Goal: Task Accomplishment & Management: Use online tool/utility

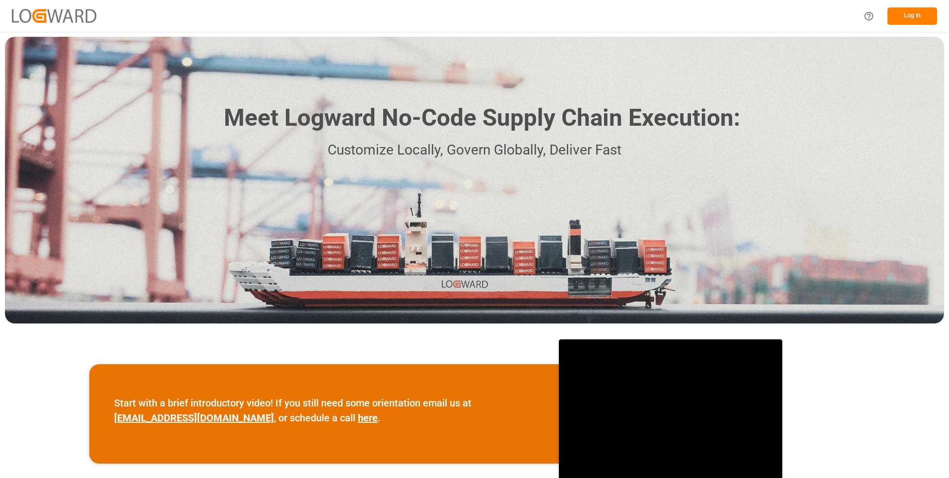
click at [914, 13] on button "Log In" at bounding box center [913, 15] width 50 height 17
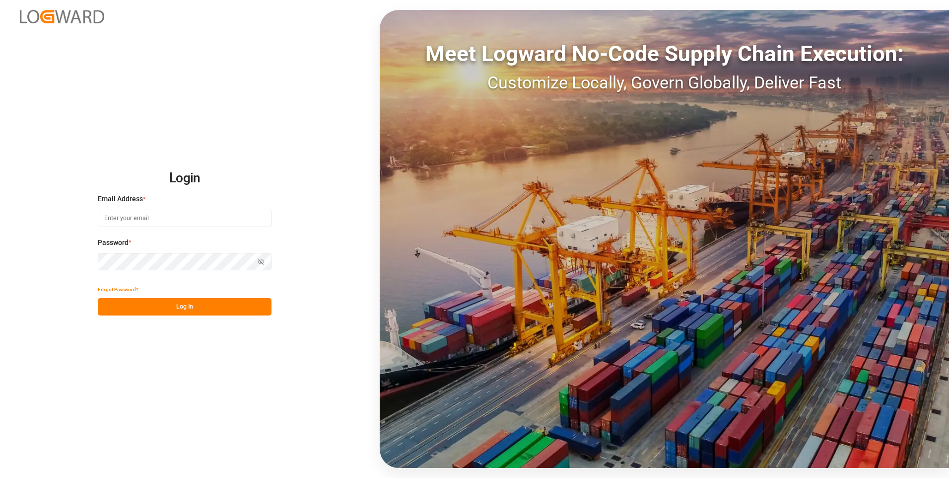
type input "julissa.then@leschaco.com"
click at [163, 303] on button "Log In" at bounding box center [185, 306] width 174 height 17
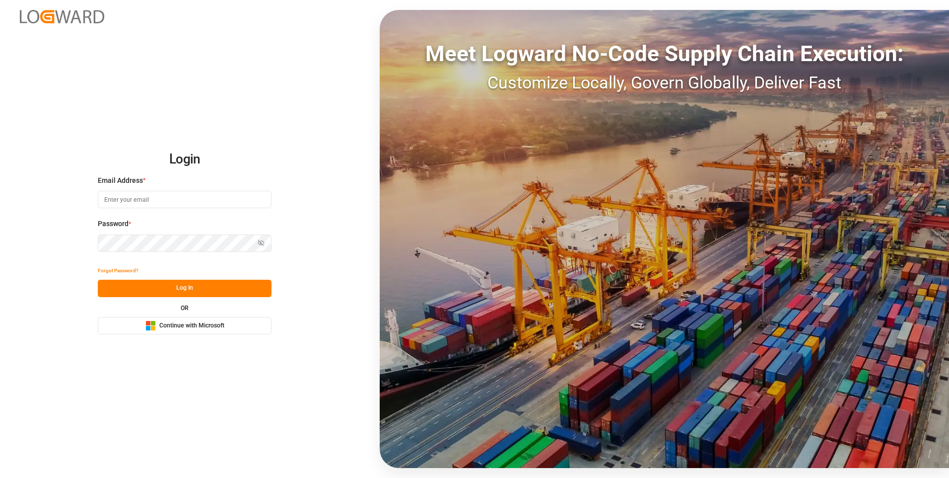
type input "[PERSON_NAME][EMAIL_ADDRESS][DOMAIN_NAME]"
click at [199, 288] on button "Log In" at bounding box center [185, 287] width 174 height 17
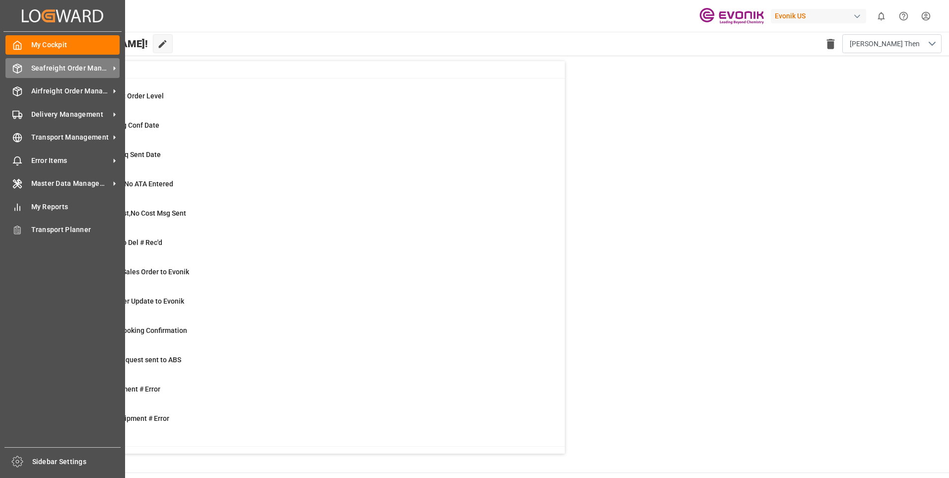
click at [58, 68] on span "Seafreight Order Management" at bounding box center [70, 68] width 78 height 10
click at [20, 75] on div "Seafreight Order Management Seafreight Order Management" at bounding box center [62, 67] width 114 height 19
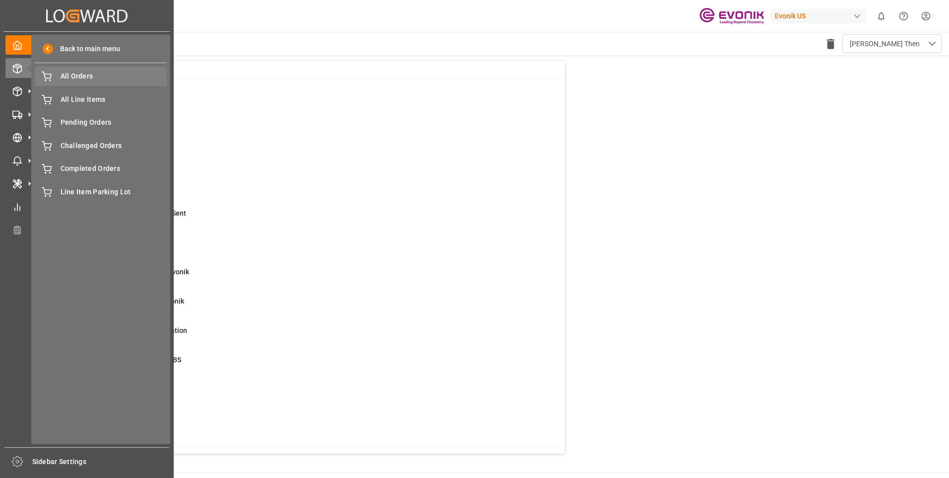
click at [69, 79] on span "All Orders" at bounding box center [114, 76] width 107 height 10
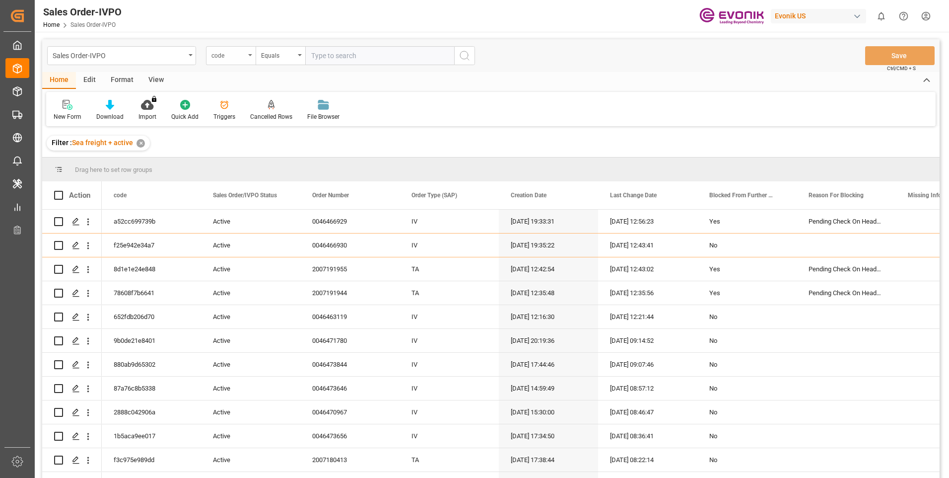
click at [239, 56] on div "code" at bounding box center [228, 54] width 34 height 11
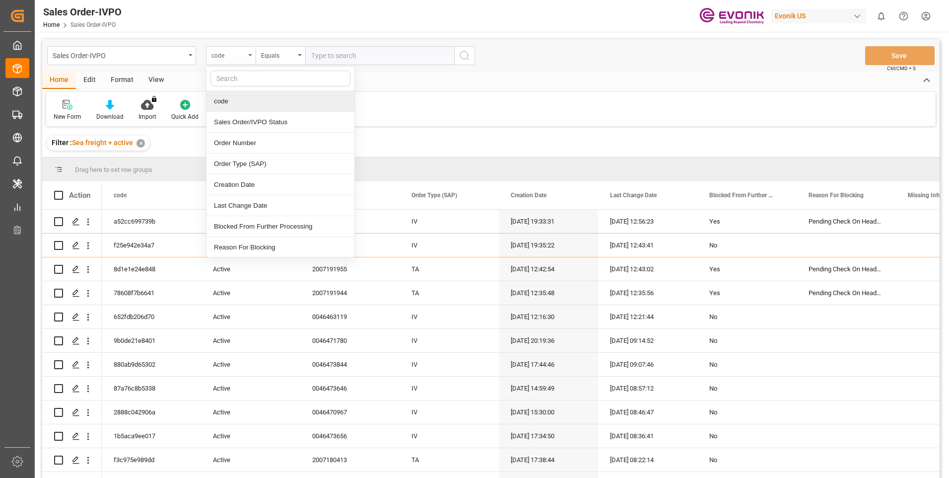
click at [219, 59] on div "code" at bounding box center [228, 54] width 34 height 11
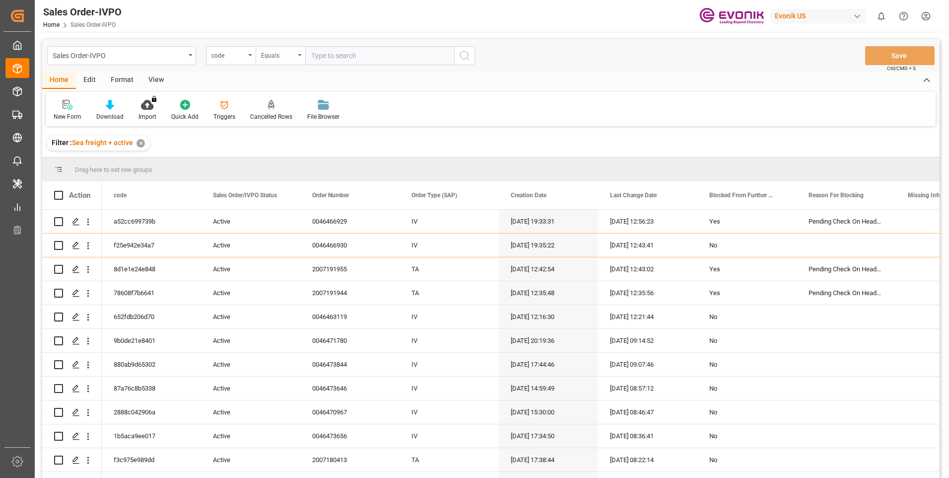
click at [515, 47] on div "Sales Order-IVPO code Equals Save Ctrl/CMD + S" at bounding box center [490, 55] width 897 height 33
click at [234, 61] on div "code" at bounding box center [231, 55] width 50 height 19
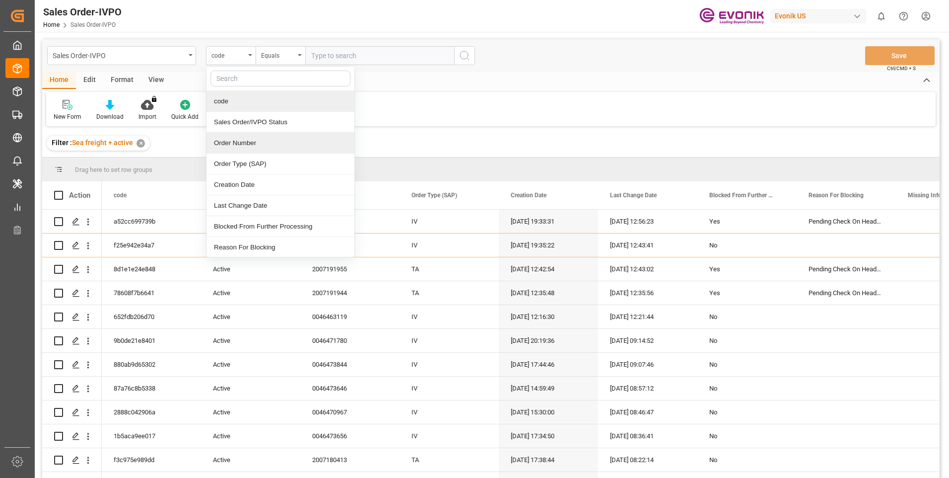
click at [249, 141] on div "Order Number" at bounding box center [280, 143] width 148 height 21
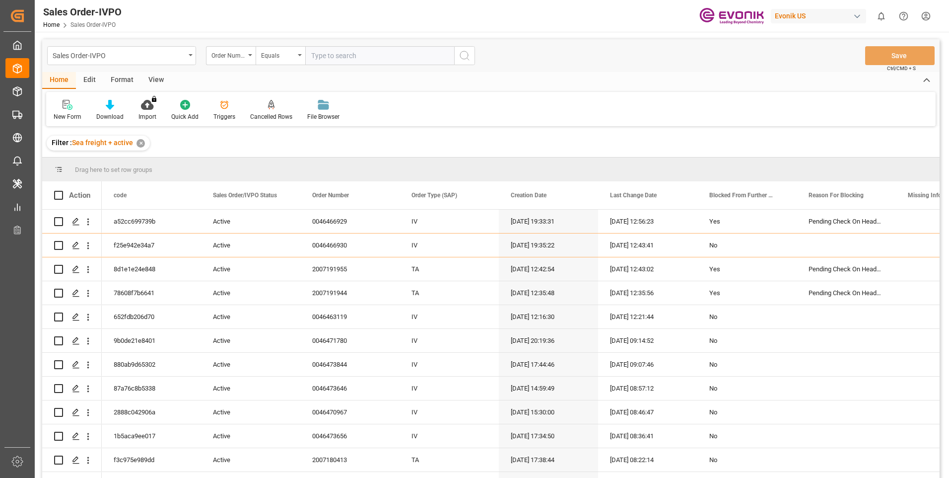
click at [366, 64] on input "text" at bounding box center [379, 55] width 149 height 19
paste input "2007173789"
type input "2007173789"
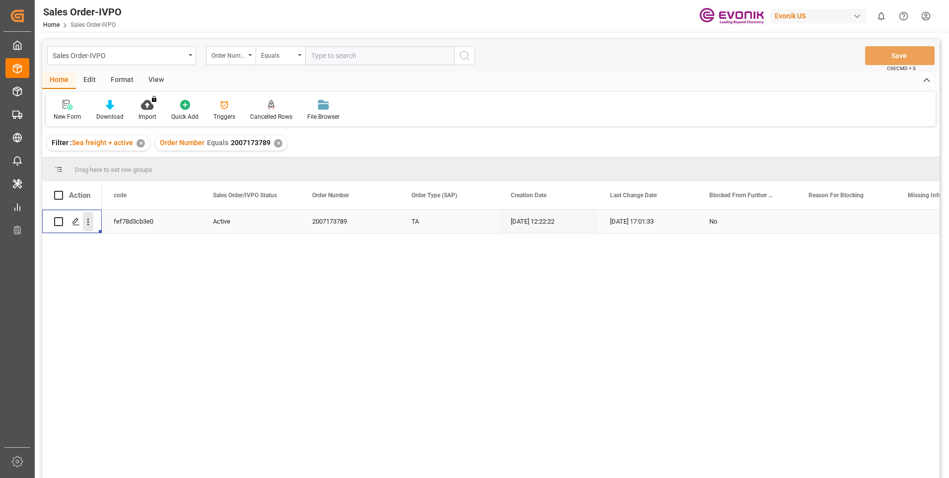
click at [89, 227] on icon "open menu" at bounding box center [88, 221] width 10 height 10
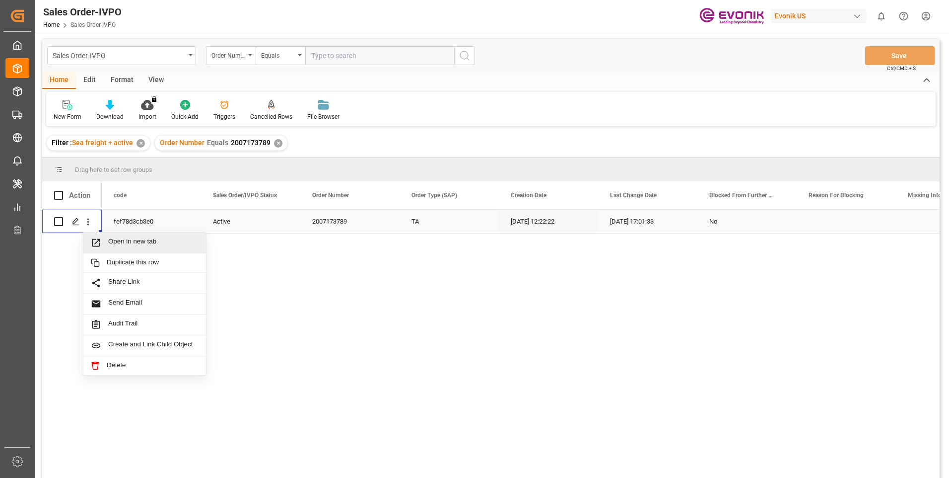
click at [123, 240] on span "Open in new tab" at bounding box center [153, 242] width 90 height 10
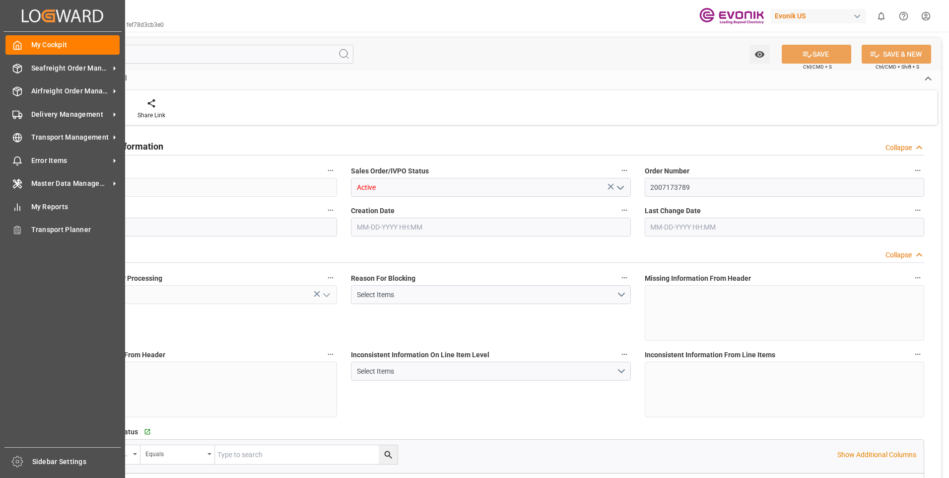
type input "DOHAI"
type input "0"
type input "1"
type input "1654.2"
type input "09-08-2025 12:22"
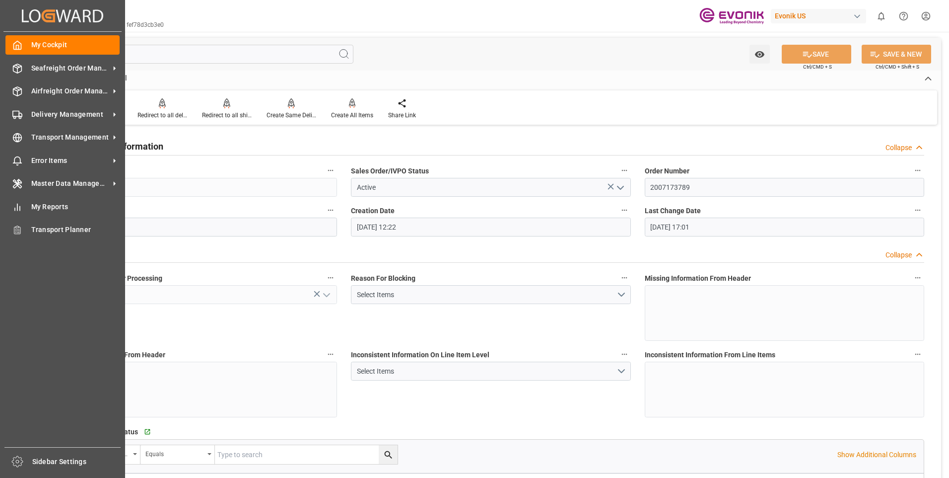
type input "09-18-2025 17:01"
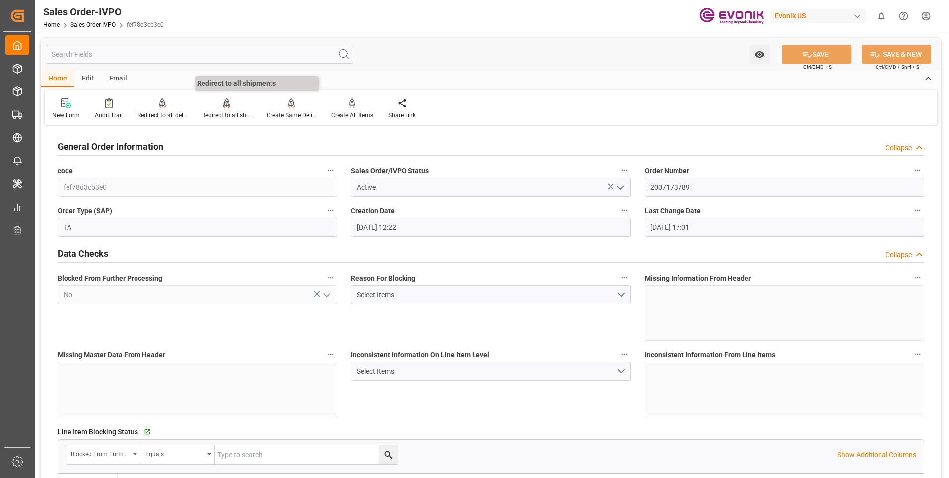
click at [224, 108] on icon at bounding box center [226, 108] width 4 height 2
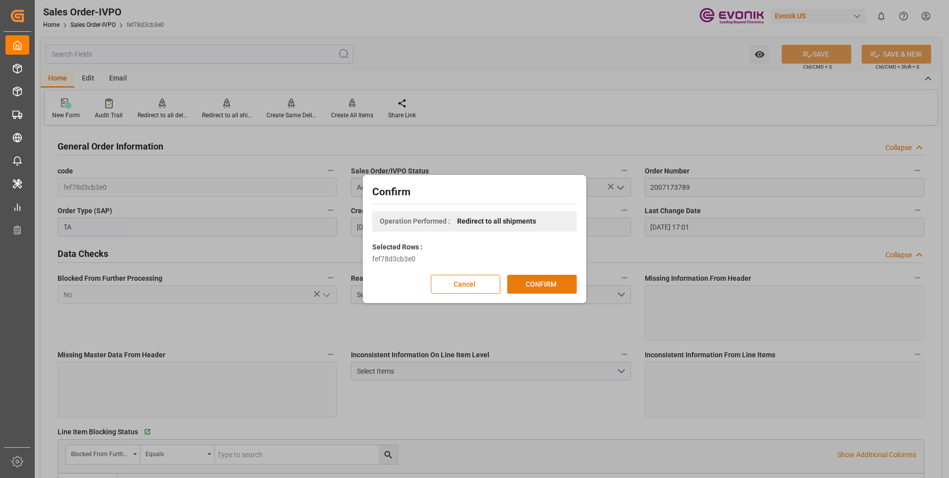
click at [539, 281] on button "CONFIRM" at bounding box center [541, 284] width 69 height 19
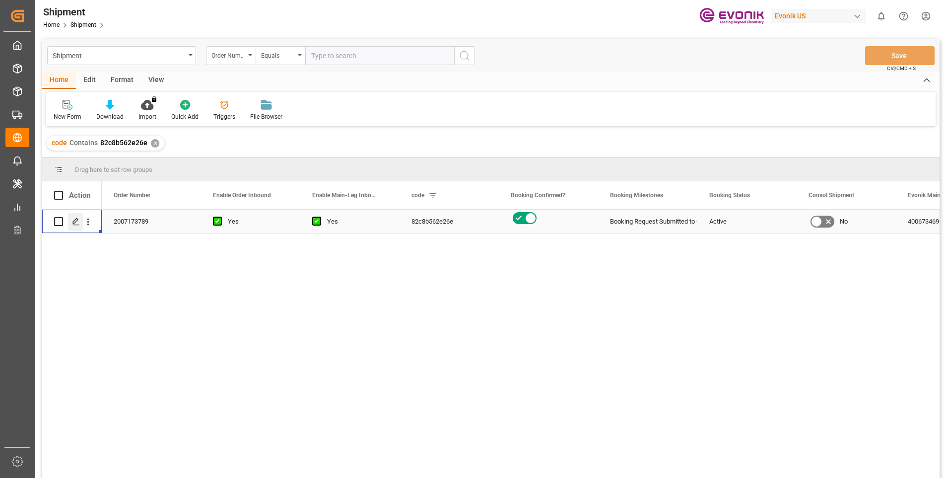
click at [75, 221] on icon "Press SPACE to select this row." at bounding box center [76, 221] width 8 height 8
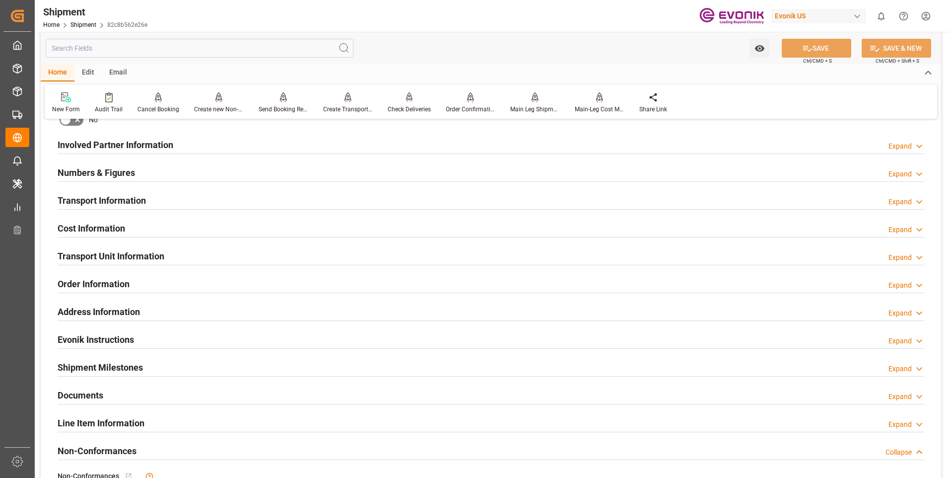
scroll to position [447, 0]
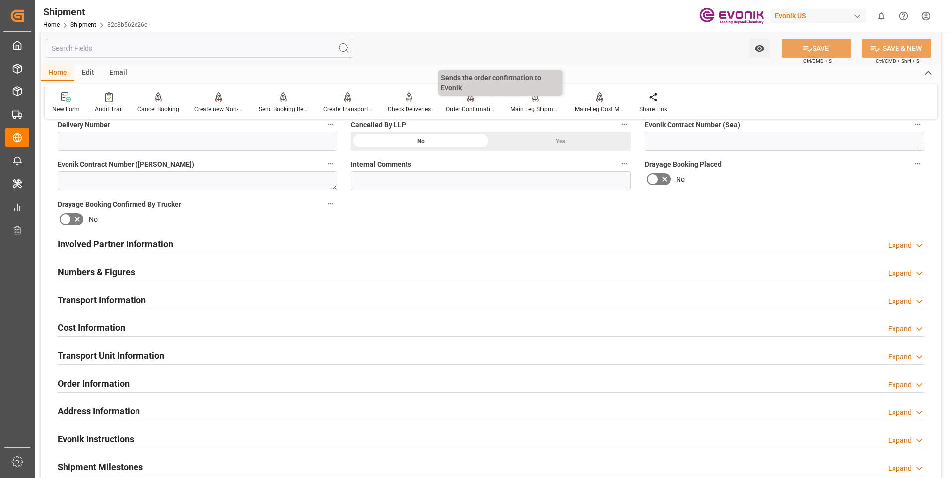
click at [465, 107] on div "Order Confirmation" at bounding box center [471, 109] width 50 height 9
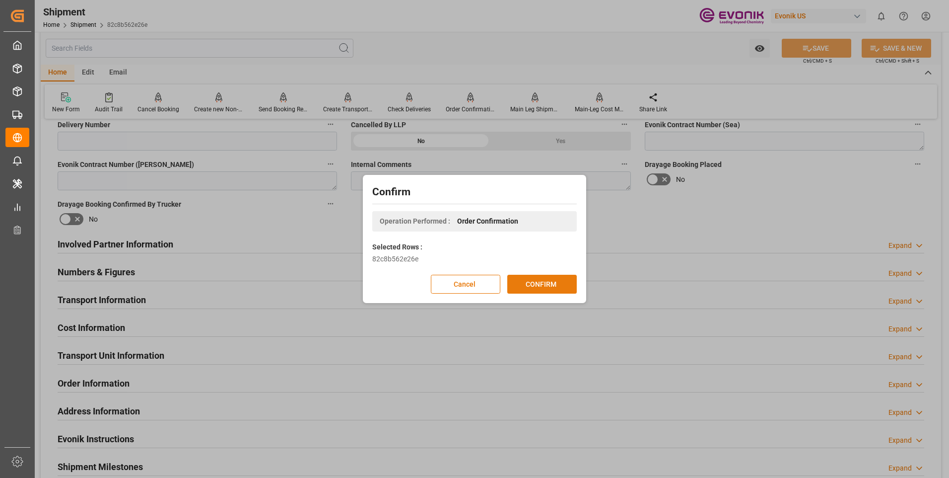
click at [554, 288] on button "CONFIRM" at bounding box center [541, 284] width 69 height 19
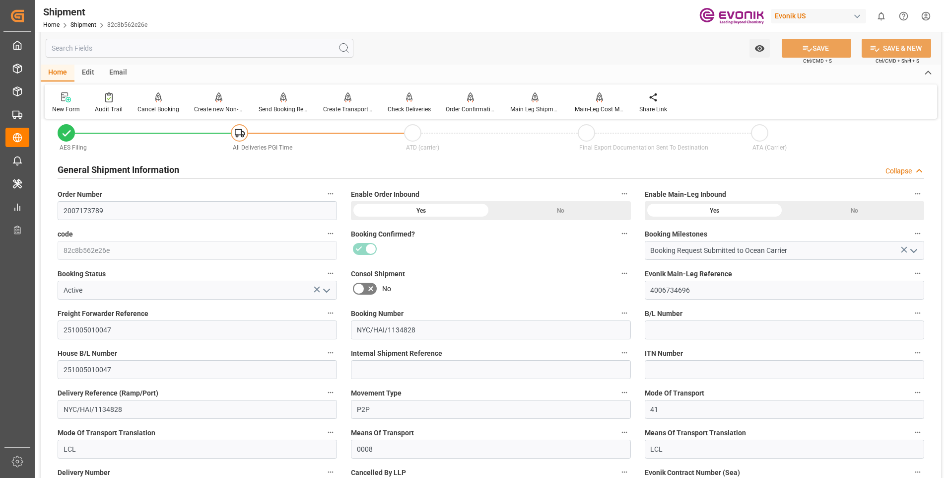
scroll to position [0, 0]
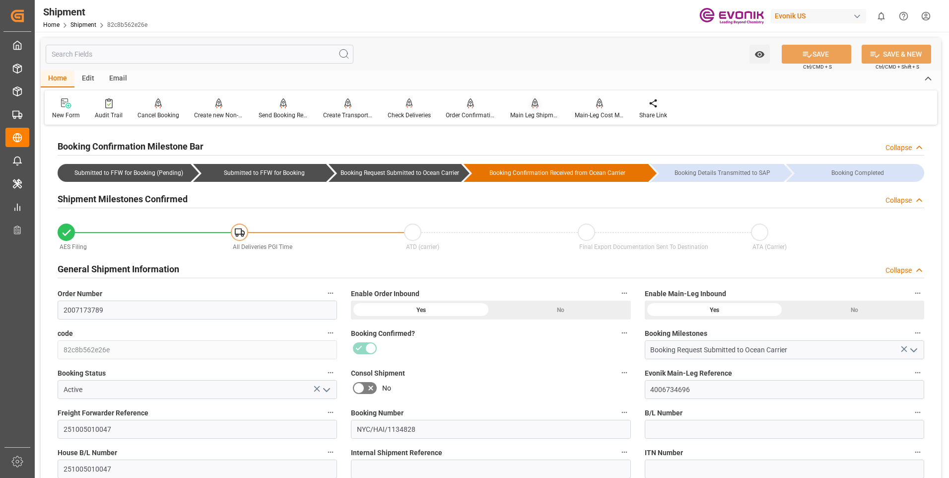
click at [536, 111] on div "Main Leg Shipment" at bounding box center [535, 115] width 50 height 9
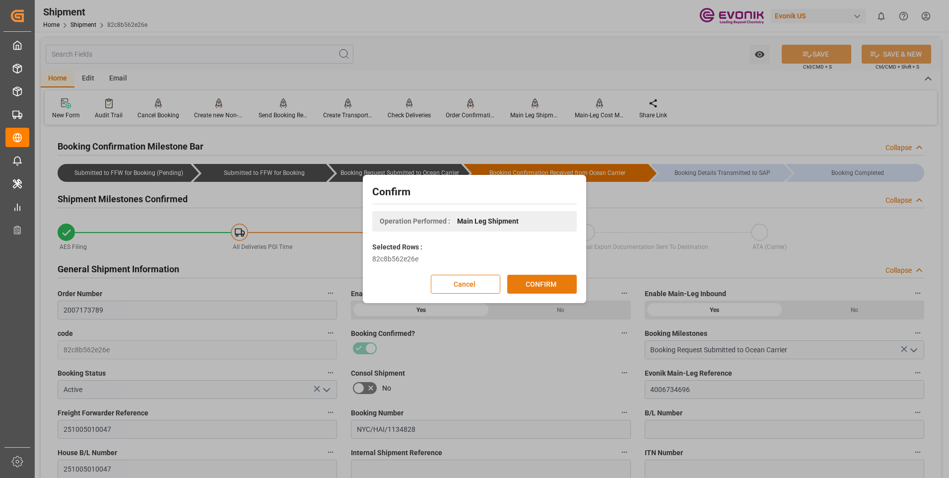
click at [526, 278] on button "CONFIRM" at bounding box center [541, 284] width 69 height 19
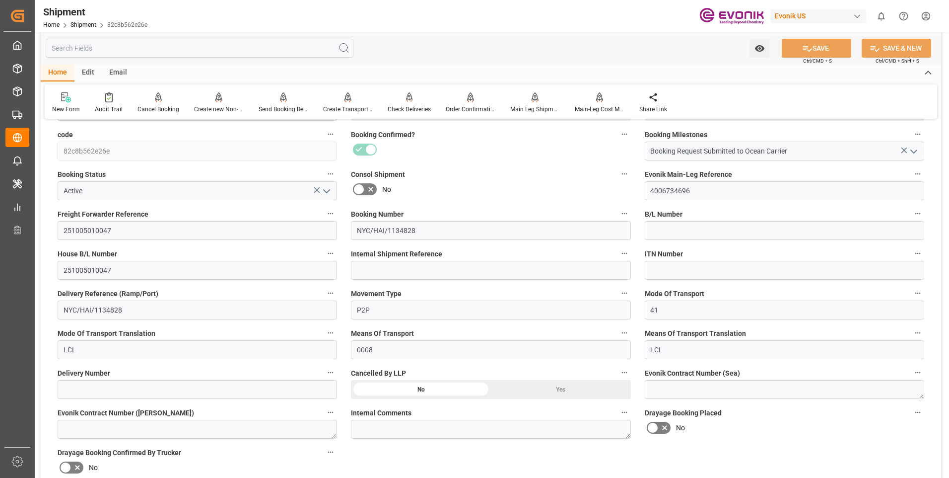
scroll to position [248, 0]
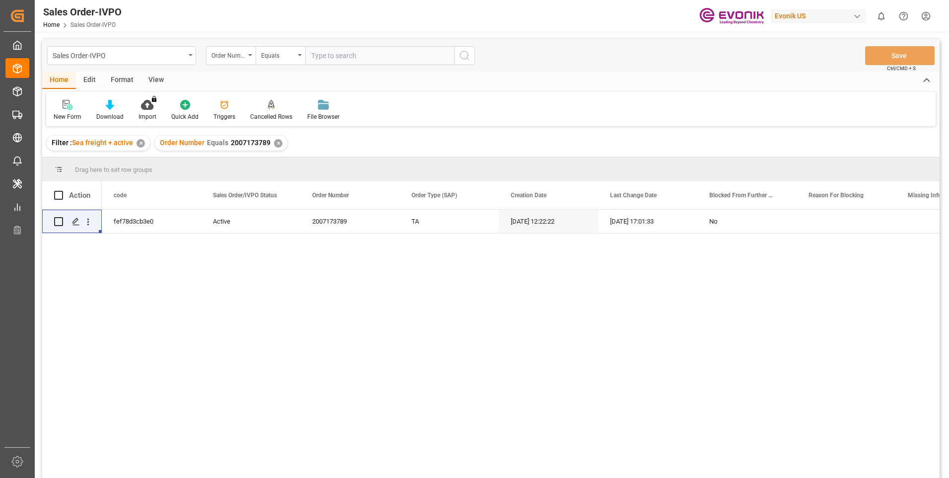
click at [356, 55] on input "text" at bounding box center [379, 55] width 149 height 19
click at [334, 57] on input "text" at bounding box center [379, 55] width 149 height 19
paste input "2007123937"
type input "2007123937"
click at [459, 53] on icon "search button" at bounding box center [465, 56] width 12 height 12
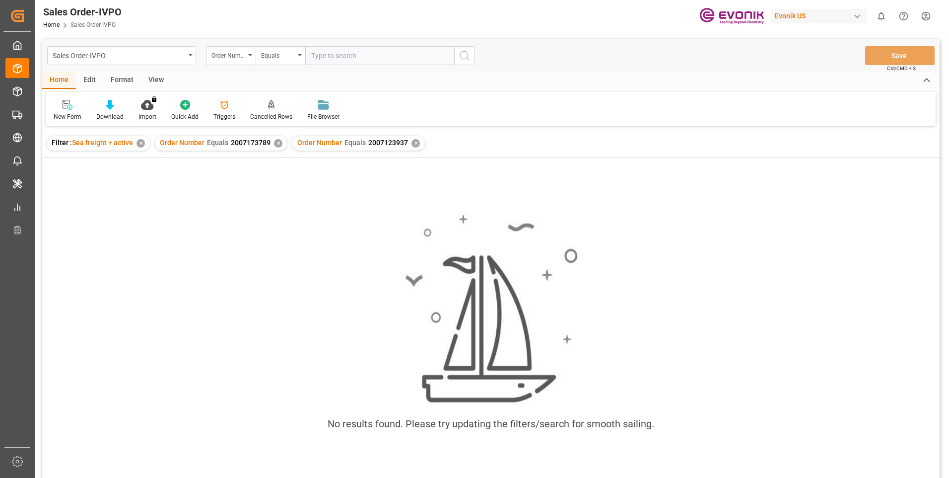
click at [279, 146] on div "✕" at bounding box center [278, 143] width 8 height 8
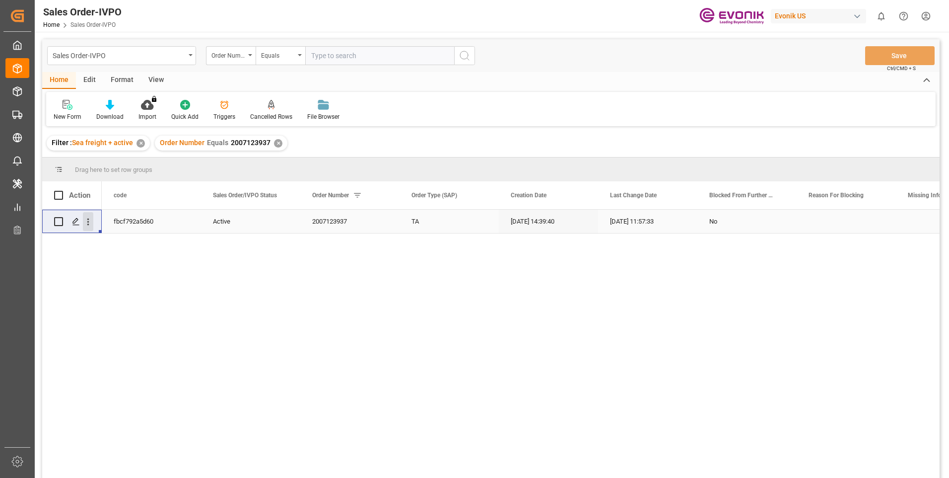
click at [90, 223] on icon "open menu" at bounding box center [88, 221] width 10 height 10
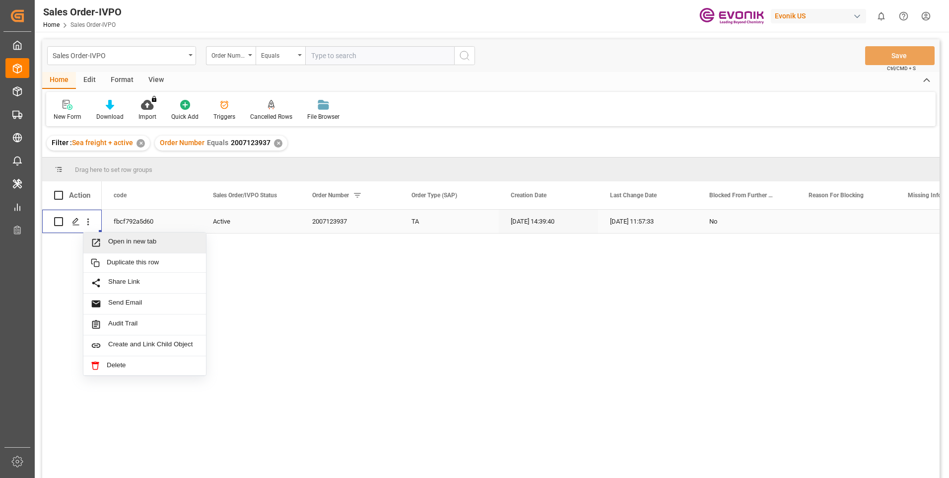
click at [104, 237] on div "Open in new tab" at bounding box center [144, 242] width 123 height 21
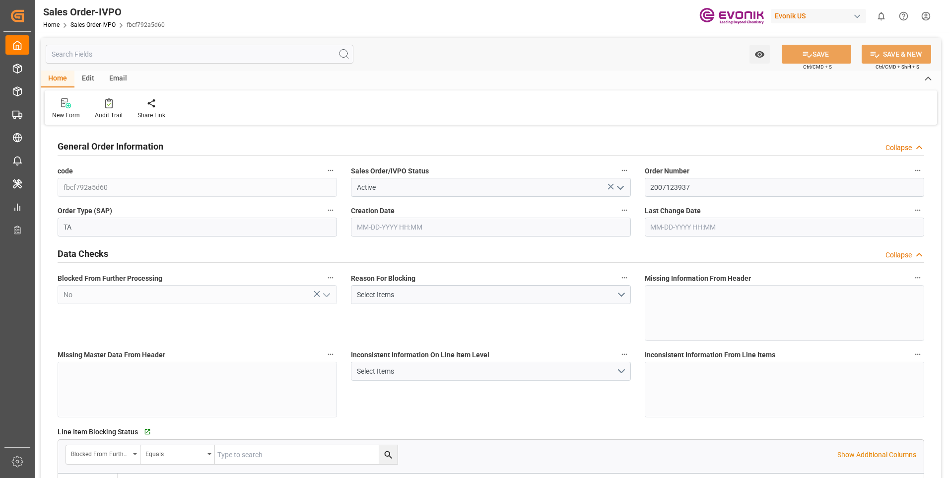
type input "IDJKT"
type input "0"
type input "1"
type input "1029.2"
type input "[DATE] 14:39"
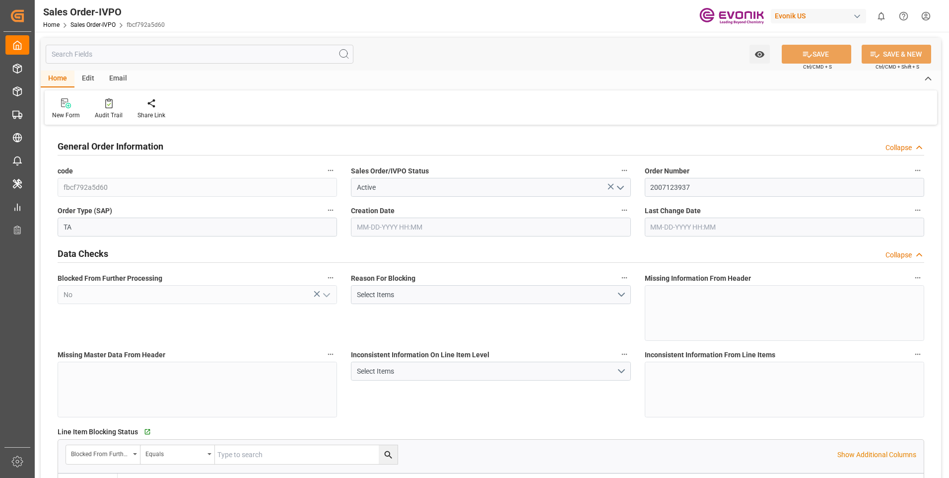
type input "[DATE] 11:57"
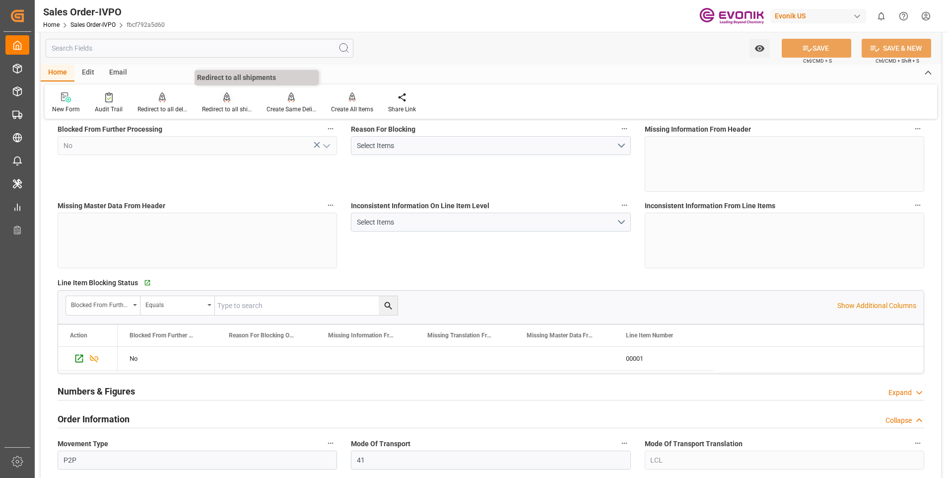
click at [224, 101] on icon at bounding box center [226, 102] width 4 height 2
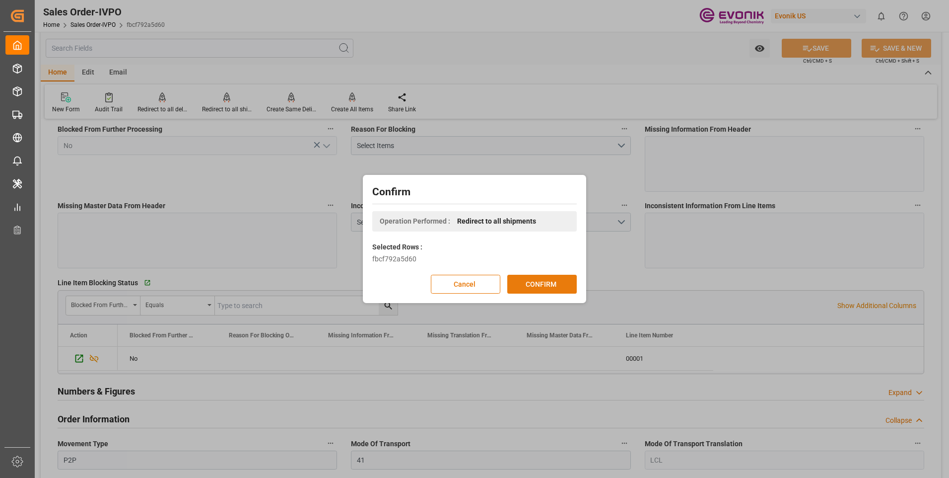
click at [528, 280] on button "CONFIRM" at bounding box center [541, 284] width 69 height 19
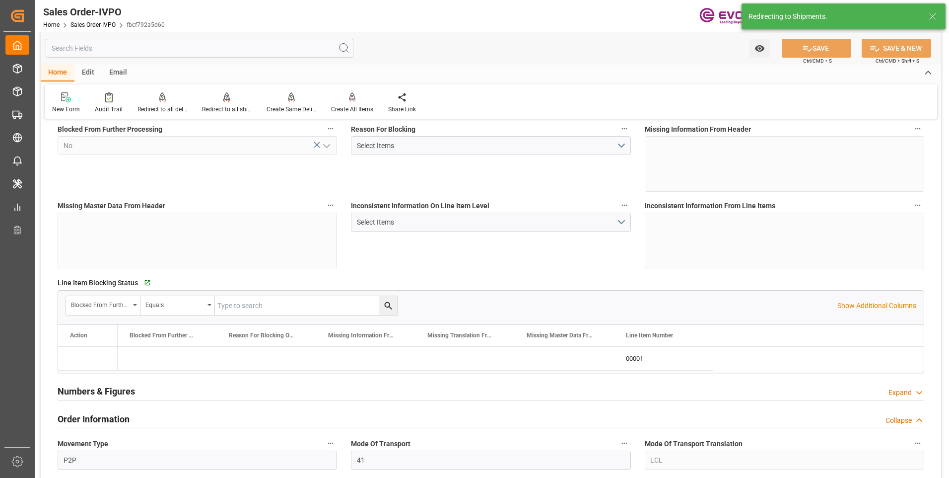
type input "08-05-2025 14:39"
type input "08-15-2025 11:57"
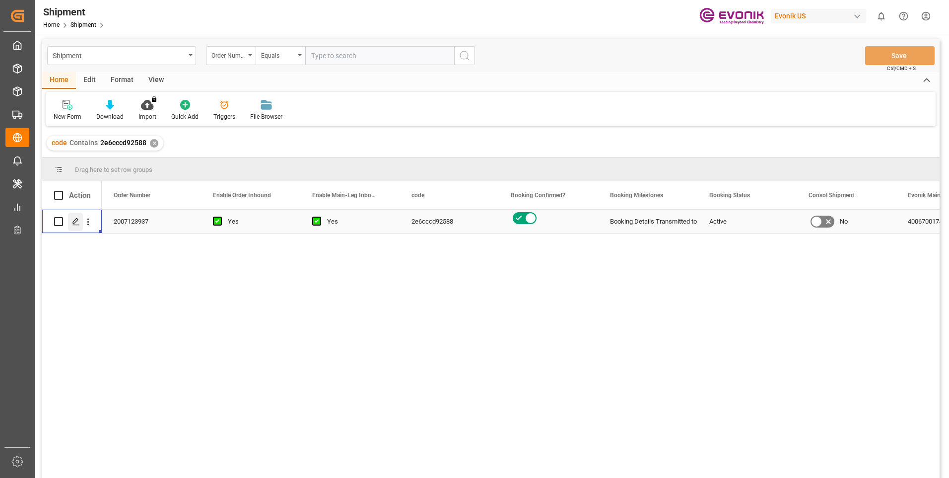
click at [73, 222] on polygon "Press SPACE to select this row." at bounding box center [75, 220] width 5 height 5
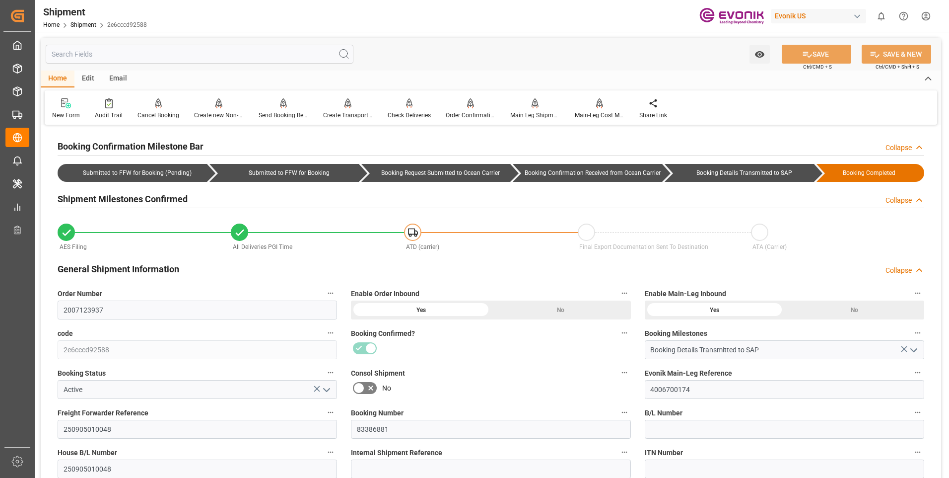
scroll to position [50, 0]
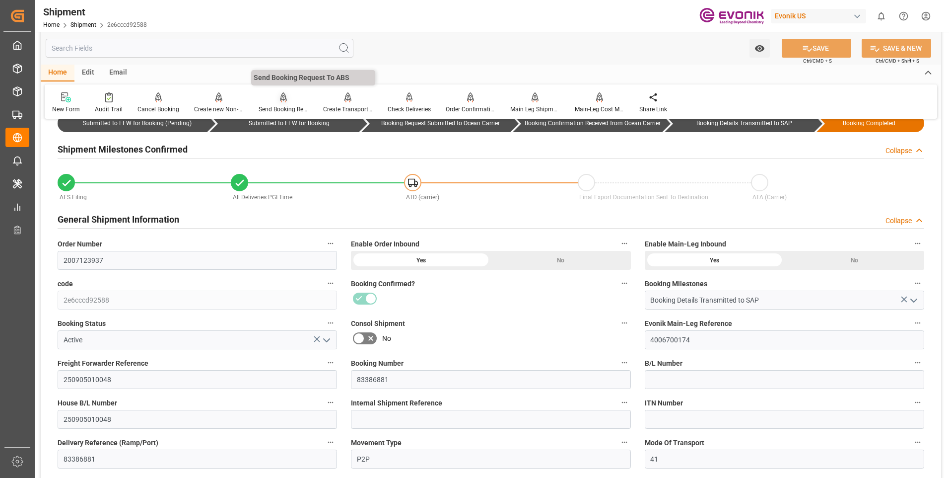
click at [269, 109] on div "Send Booking Request To ABS" at bounding box center [284, 109] width 50 height 9
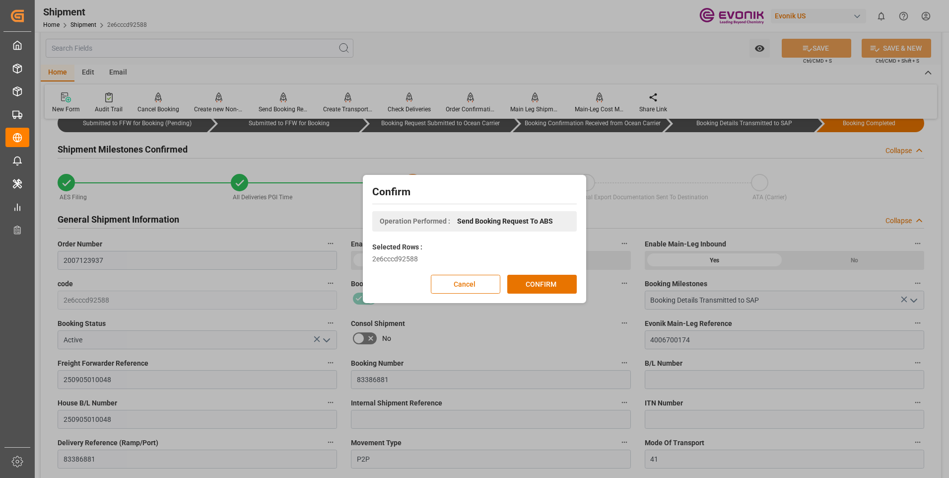
click at [542, 47] on div "Confirm Operation Performed : Send Booking Request To ABS Selected Rows : 2e6cc…" at bounding box center [474, 239] width 949 height 478
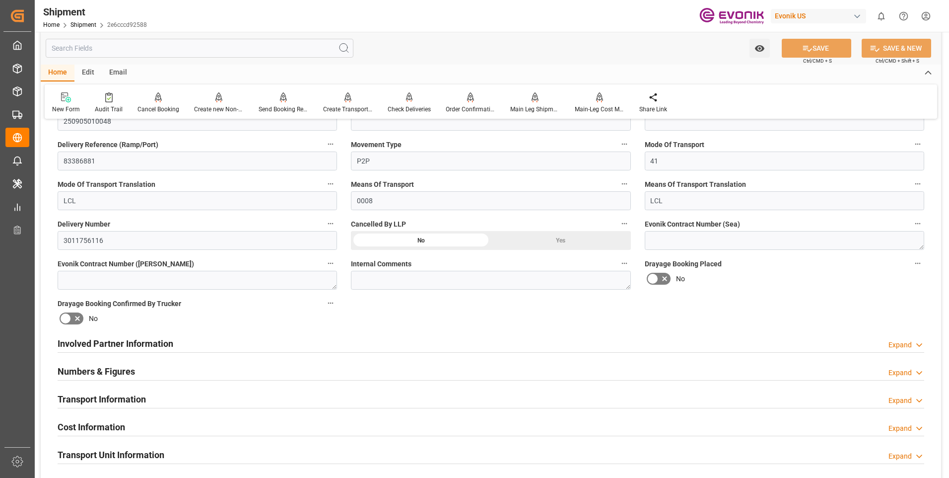
scroll to position [397, 0]
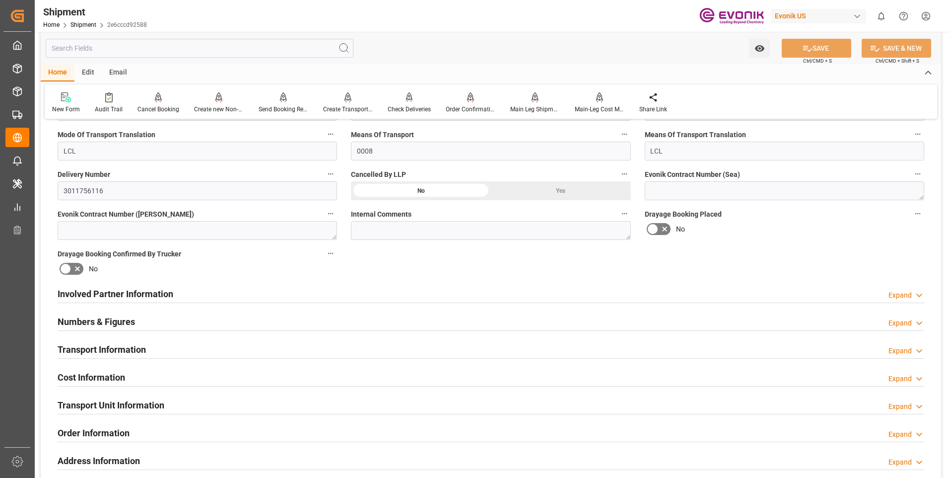
click at [343, 295] on div "Involved Partner Information Expand" at bounding box center [491, 292] width 867 height 19
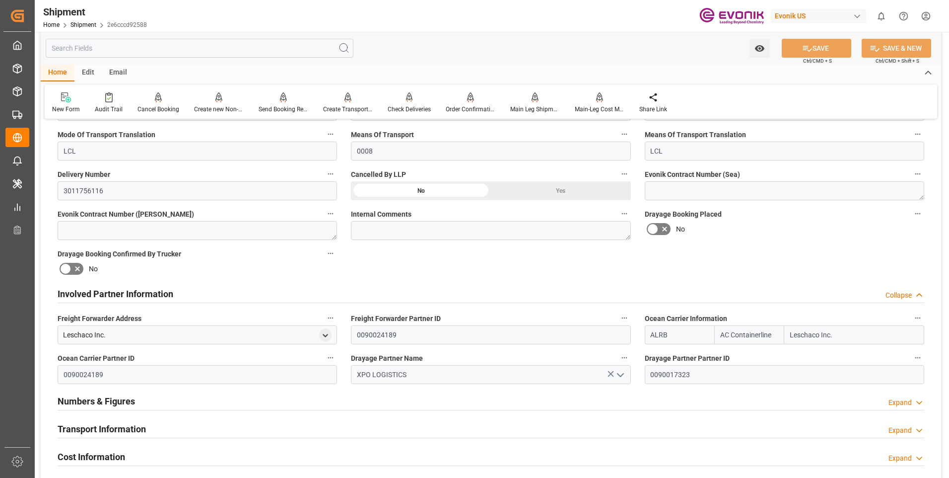
click at [257, 428] on div "Transport Information Expand" at bounding box center [491, 427] width 867 height 19
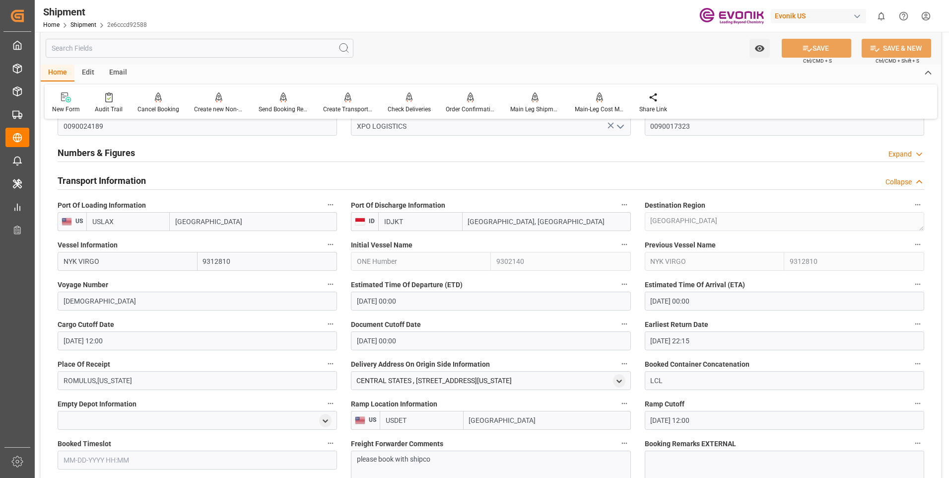
scroll to position [794, 0]
